Goal: Information Seeking & Learning: Learn about a topic

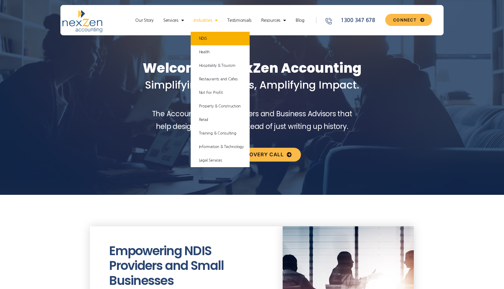
click at [208, 41] on link "NDIS" at bounding box center [220, 39] width 59 height 14
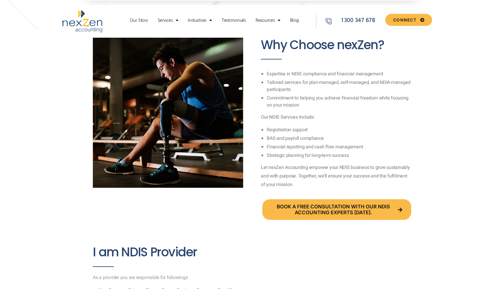
scroll to position [472, 0]
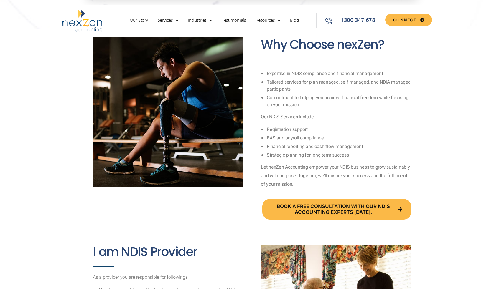
click at [464, 45] on section "Why Choose nexZen? Expertise in NDIS compliance and financial management Tailor…" at bounding box center [252, 129] width 504 height 200
click at [143, 21] on link "Our Story" at bounding box center [139, 20] width 24 height 6
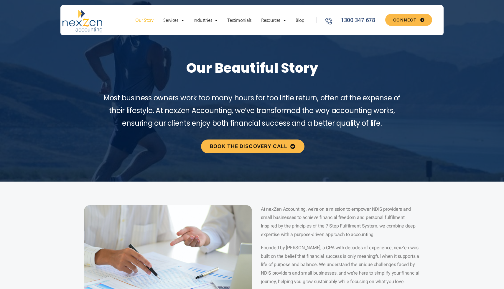
click at [82, 18] on img at bounding box center [82, 21] width 40 height 22
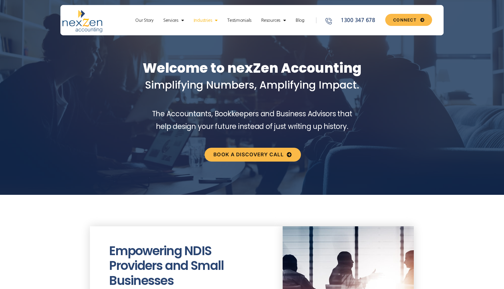
click at [212, 24] on span "Menu" at bounding box center [215, 20] width 6 height 10
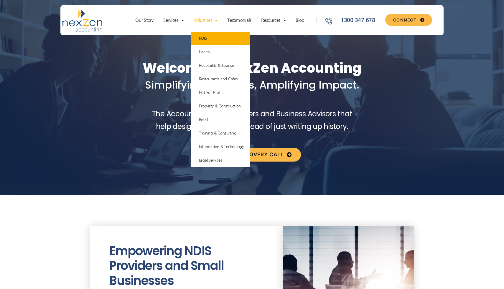
click at [212, 36] on link "NDIS" at bounding box center [220, 39] width 59 height 14
